Goal: Use online tool/utility: Utilize a website feature to perform a specific function

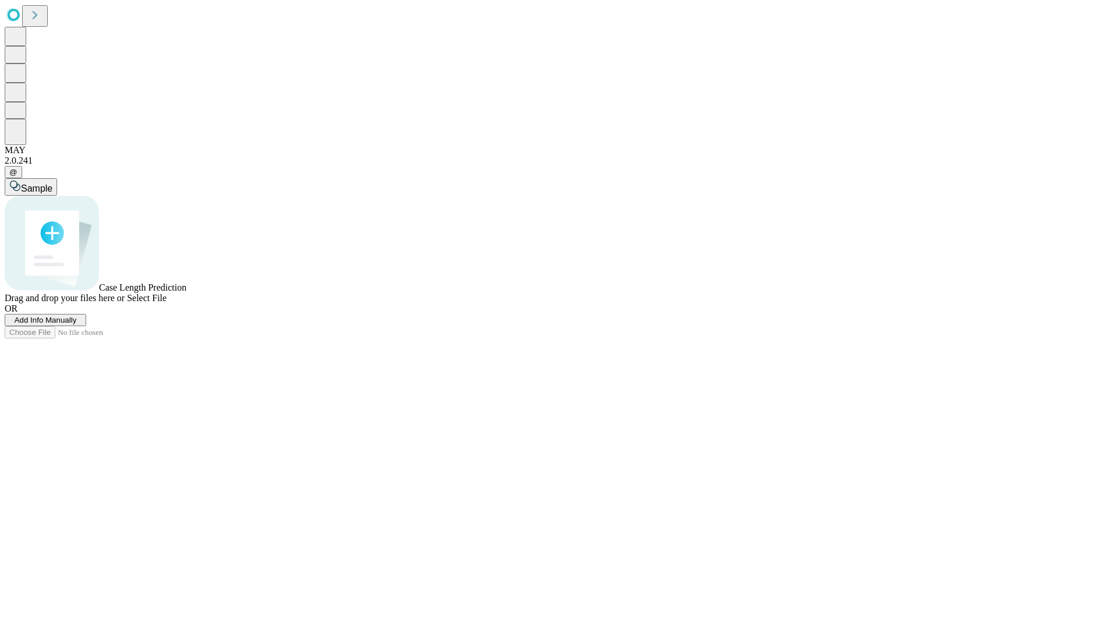
click at [77, 324] on span "Add Info Manually" at bounding box center [46, 320] width 62 height 9
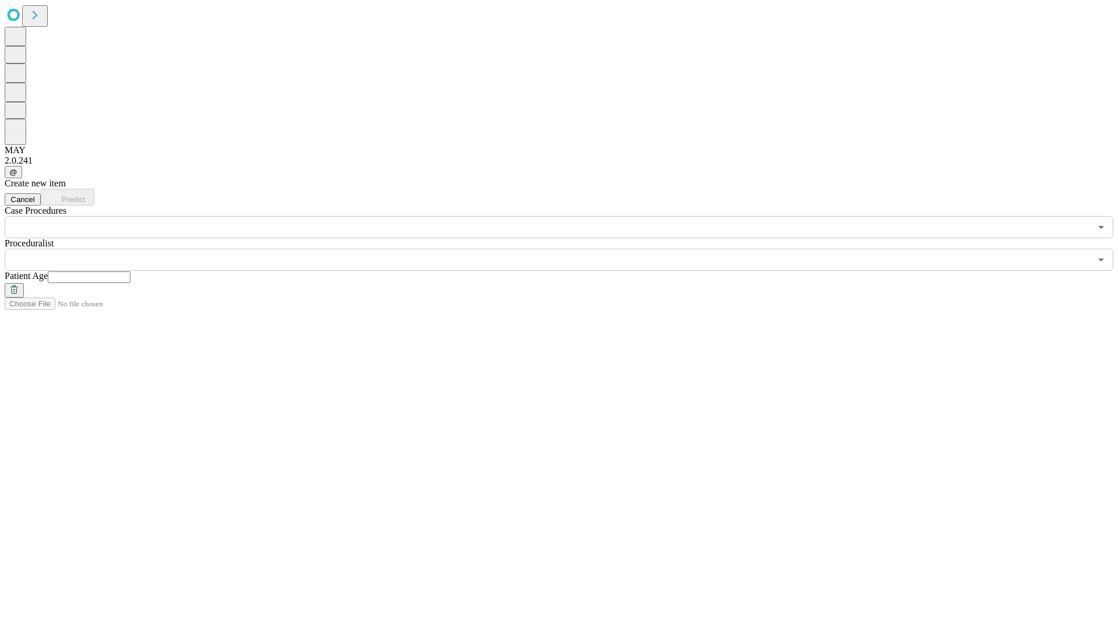
click at [130, 271] on input "text" at bounding box center [89, 277] width 83 height 12
type input "**"
click at [567, 249] on input "text" at bounding box center [548, 260] width 1086 height 22
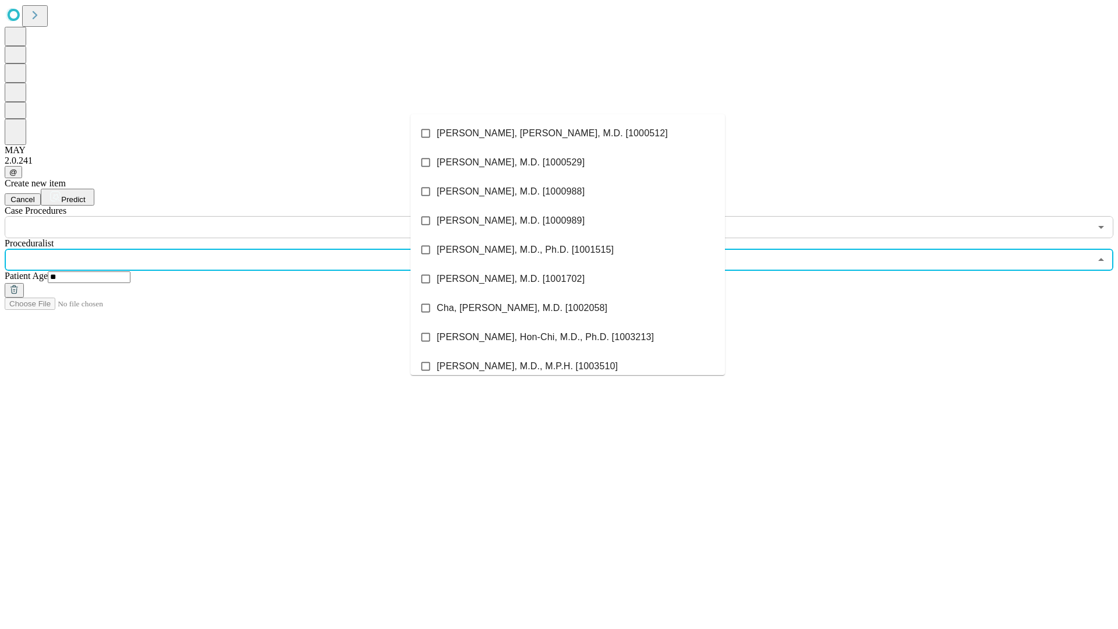
click at [568, 133] on li "[PERSON_NAME], [PERSON_NAME], M.D. [1000512]" at bounding box center [567, 133] width 314 height 29
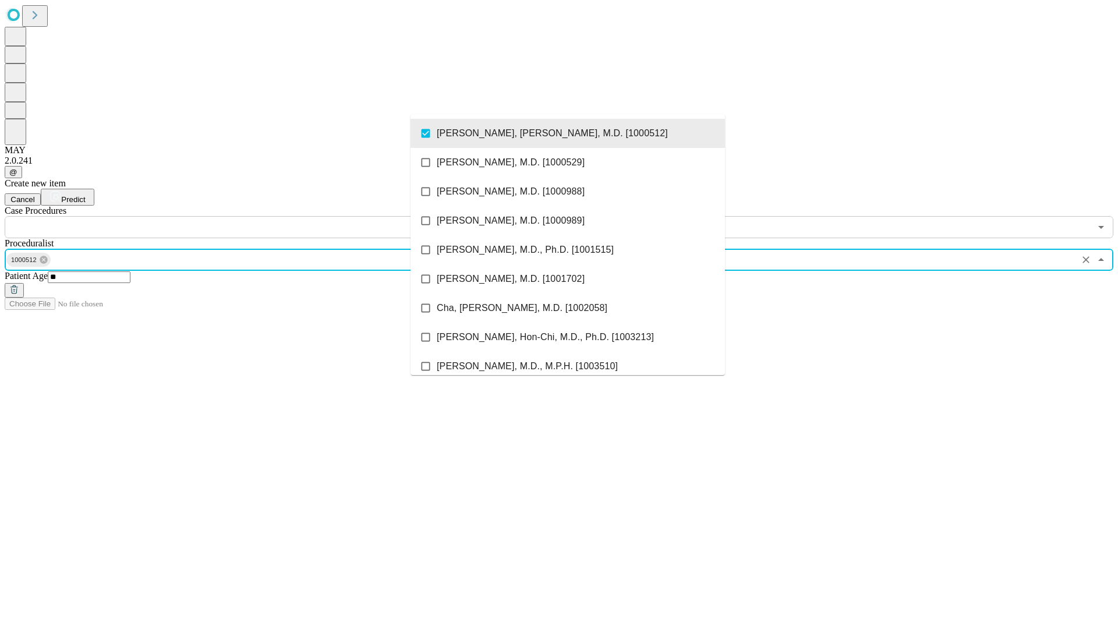
click at [245, 216] on input "text" at bounding box center [548, 227] width 1086 height 22
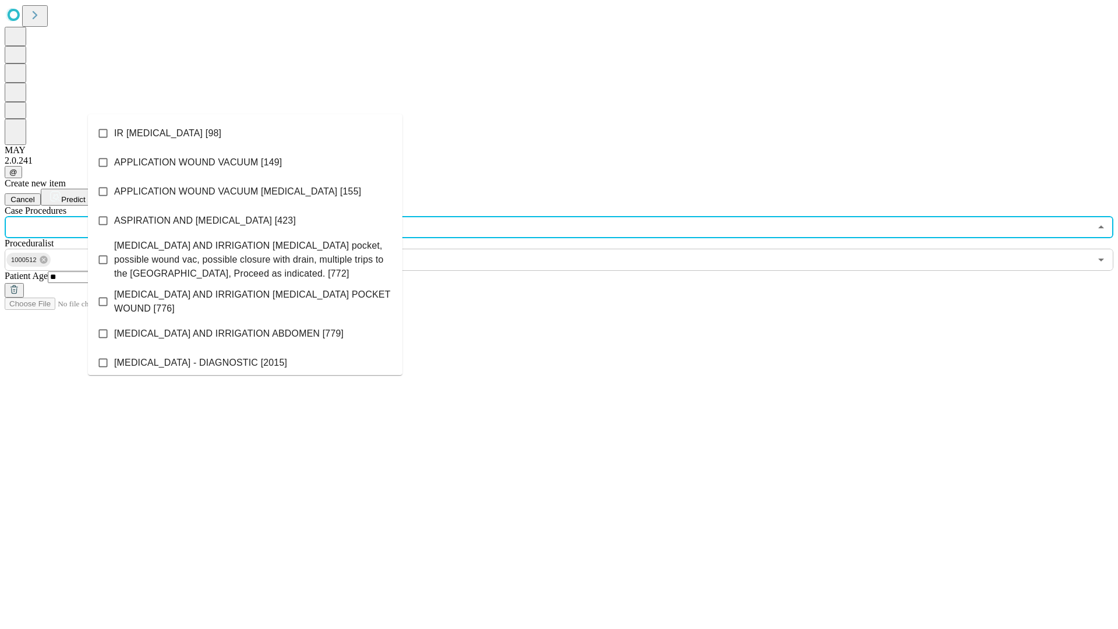
click at [245, 133] on li "IR [MEDICAL_DATA] [98]" at bounding box center [245, 133] width 314 height 29
click at [85, 195] on span "Predict" at bounding box center [73, 199] width 24 height 9
